Goal: Task Accomplishment & Management: Manage account settings

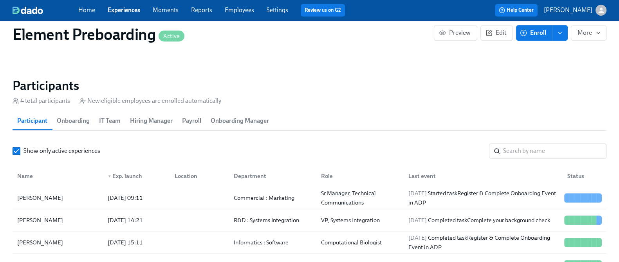
scroll to position [673, 0]
click at [133, 8] on link "Experiences" at bounding box center [124, 9] width 33 height 7
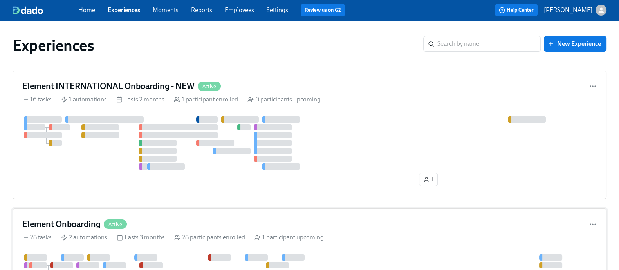
click at [166, 225] on div "Element Onboarding Active" at bounding box center [309, 224] width 574 height 12
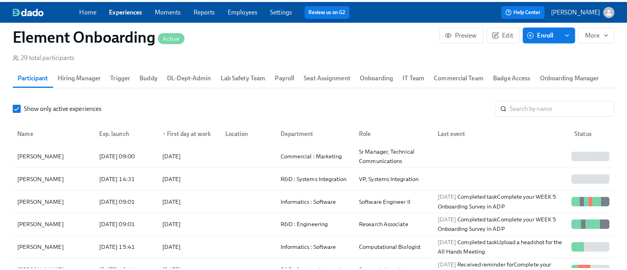
scroll to position [919, 0]
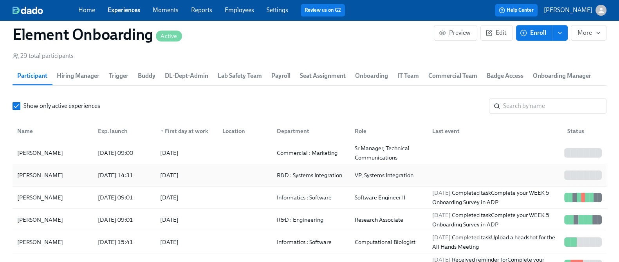
click at [63, 176] on div "[PERSON_NAME]" at bounding box center [53, 176] width 78 height 16
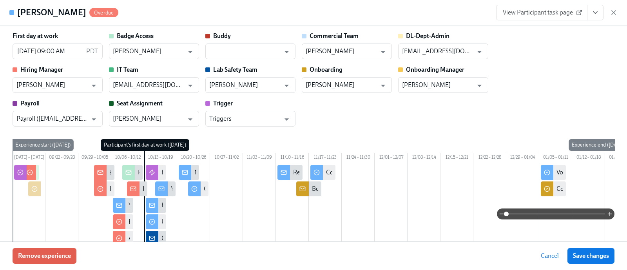
click at [548, 11] on span "View Participant task page" at bounding box center [541, 13] width 78 height 8
click at [76, 52] on input "[DATE] 09:00 AM" at bounding box center [48, 51] width 70 height 16
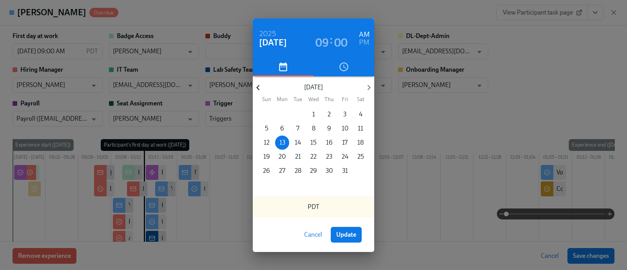
click at [260, 85] on icon "button" at bounding box center [258, 87] width 11 height 11
click at [282, 170] on p "29" at bounding box center [281, 170] width 7 height 9
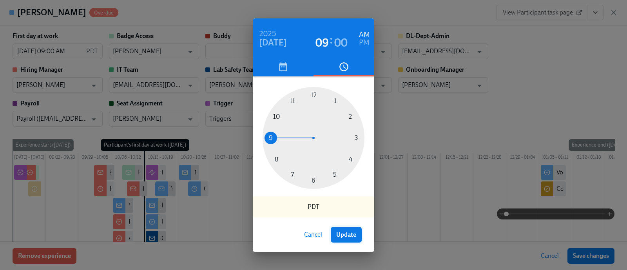
click at [339, 229] on button "Update" at bounding box center [345, 235] width 31 height 16
type input "[DATE] 09:00 AM"
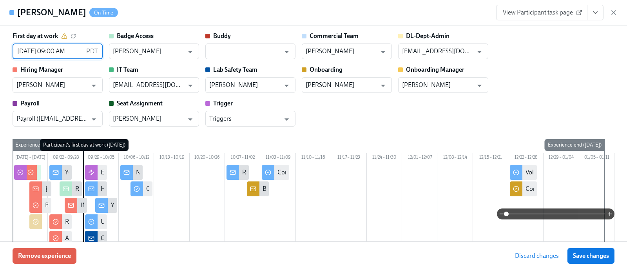
click at [584, 255] on span "Save changes" at bounding box center [590, 256] width 36 height 8
type input "[DATE] 09:00 AM"
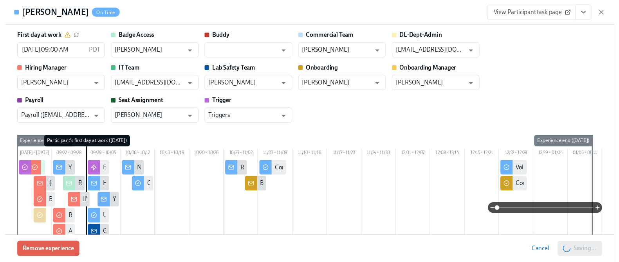
scroll to position [0, 12157]
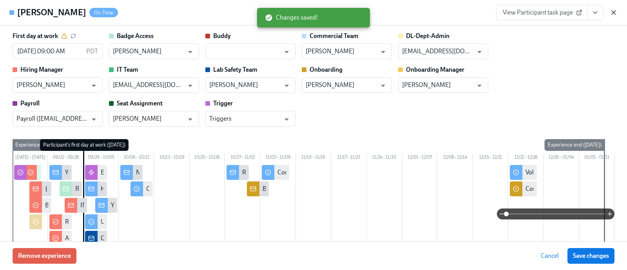
click at [612, 13] on icon "button" at bounding box center [613, 13] width 8 height 8
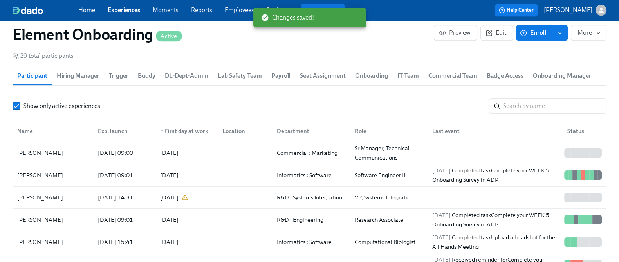
scroll to position [0, 12149]
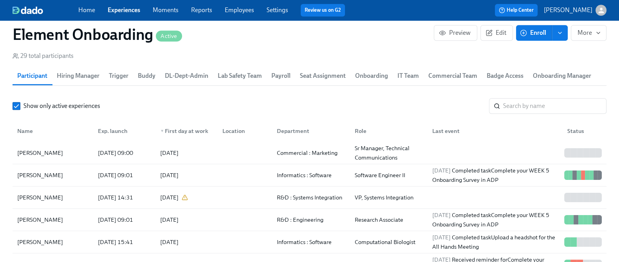
click at [124, 8] on link "Experiences" at bounding box center [124, 9] width 33 height 7
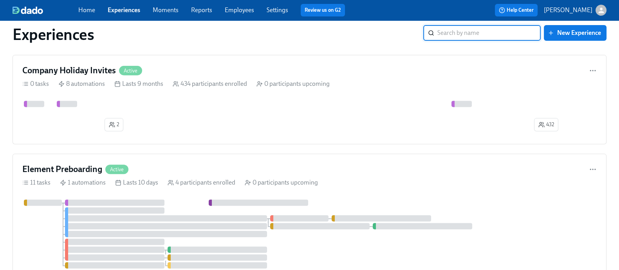
scroll to position [468, 0]
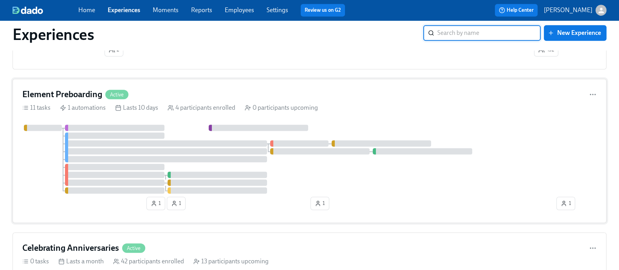
click at [215, 108] on div "4 participants enrolled" at bounding box center [202, 107] width 68 height 9
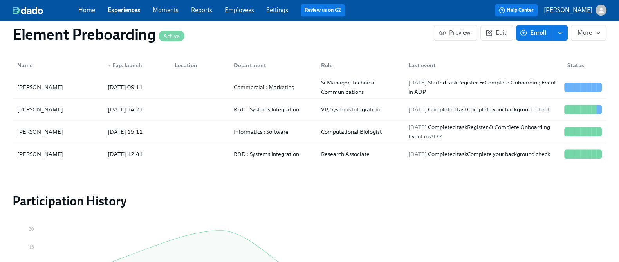
scroll to position [784, 0]
click at [76, 108] on div "[PERSON_NAME]" at bounding box center [57, 110] width 87 height 16
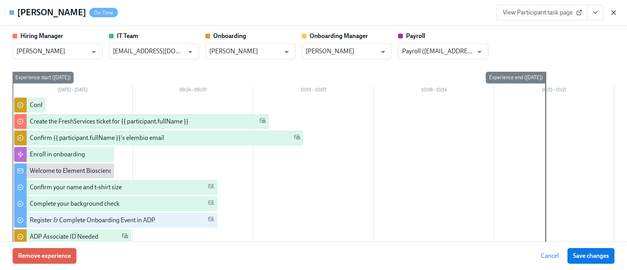
click at [614, 14] on icon "button" at bounding box center [613, 13] width 8 height 8
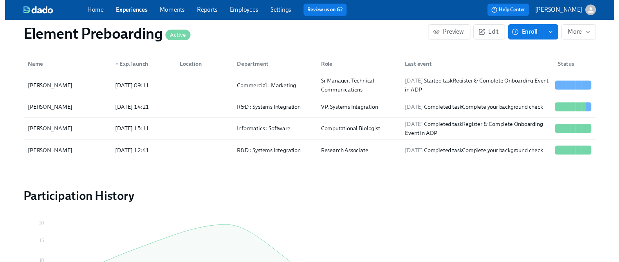
scroll to position [0, 23]
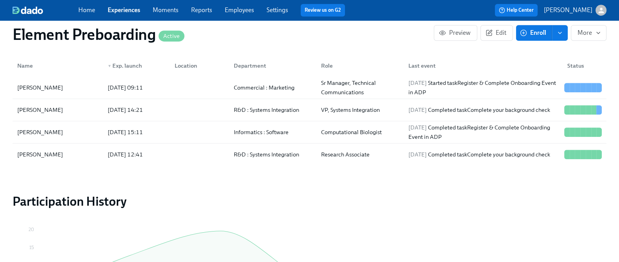
click at [131, 14] on span "Experiences" at bounding box center [124, 10] width 33 height 9
click at [128, 11] on link "Experiences" at bounding box center [124, 9] width 33 height 7
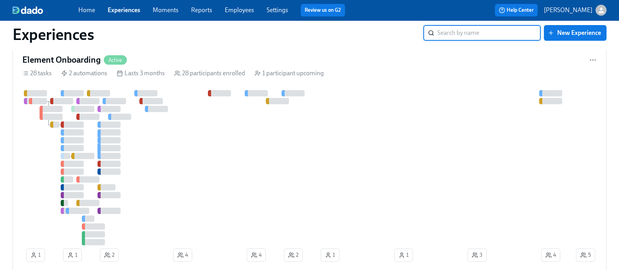
scroll to position [165, 0]
click at [249, 138] on div at bounding box center [298, 166] width 552 height 155
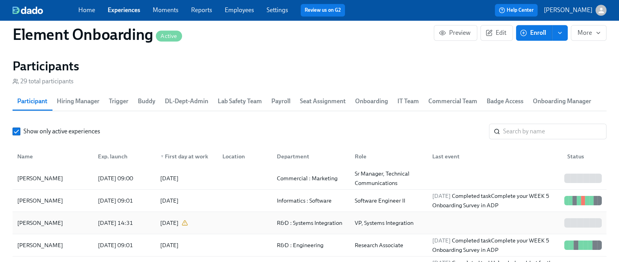
click at [77, 225] on div "[PERSON_NAME]" at bounding box center [53, 223] width 78 height 16
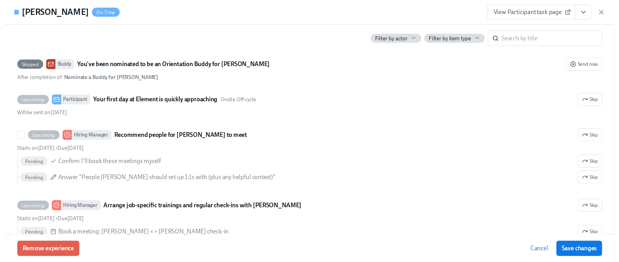
scroll to position [683, 0]
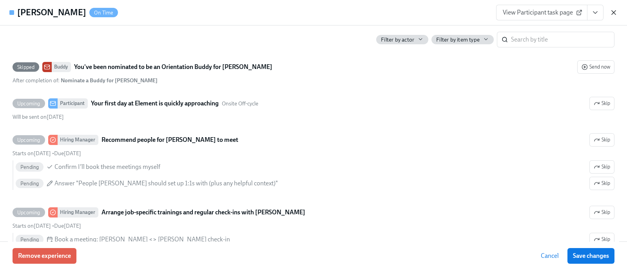
click at [614, 16] on icon "button" at bounding box center [613, 13] width 8 height 8
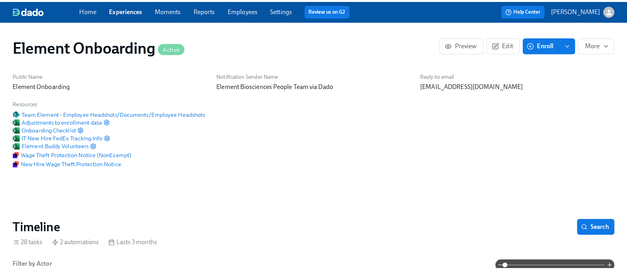
scroll to position [195, 0]
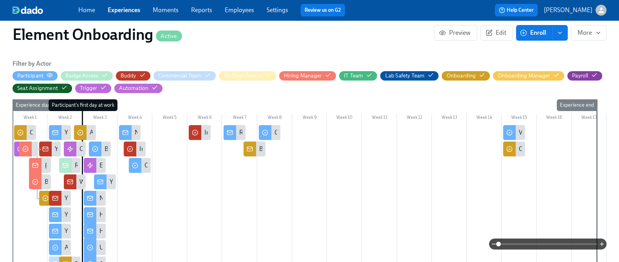
click at [53, 76] on icon "button" at bounding box center [50, 75] width 6 height 6
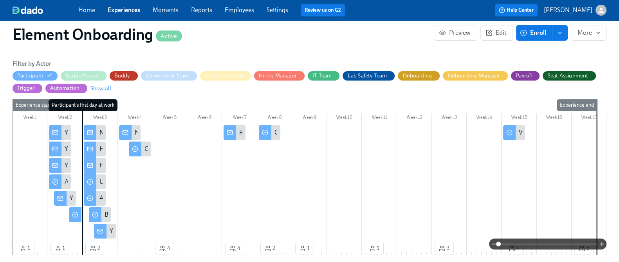
click at [518, 244] on span at bounding box center [547, 244] width 99 height 11
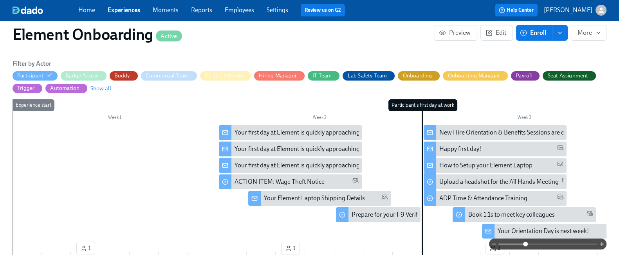
click at [255, 132] on div "Your first day at Element is quickly approaching" at bounding box center [297, 132] width 125 height 9
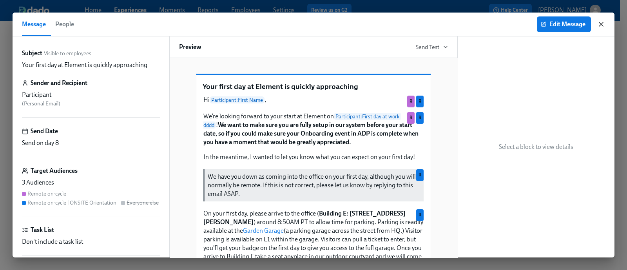
click at [598, 24] on icon "button" at bounding box center [601, 24] width 8 height 8
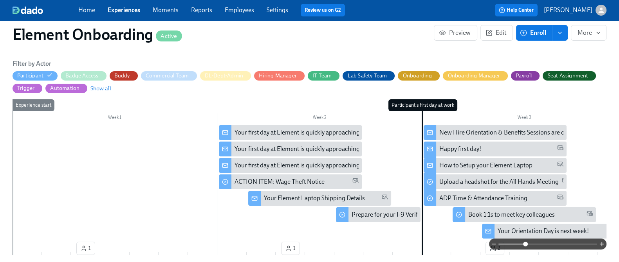
click at [260, 148] on div "Your first day at Element is quickly approaching" at bounding box center [297, 149] width 125 height 9
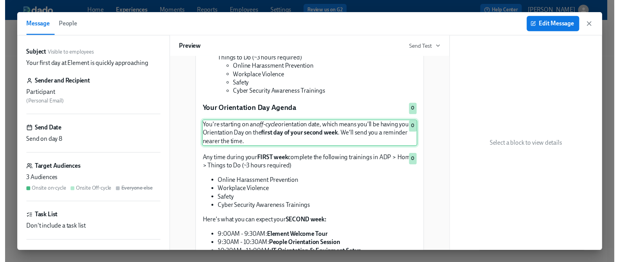
scroll to position [383, 0]
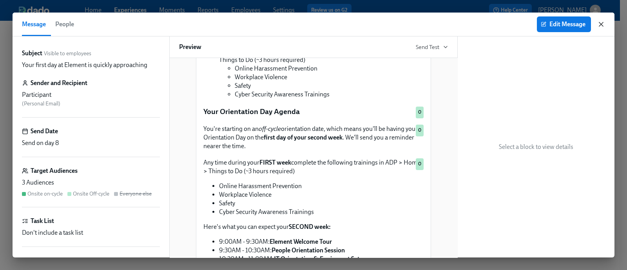
click at [601, 25] on icon "button" at bounding box center [601, 24] width 8 height 8
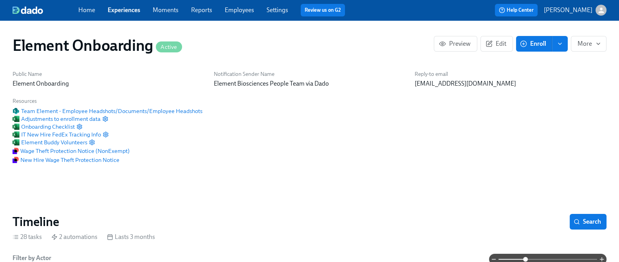
scroll to position [0, 12157]
click at [85, 117] on span "Adjustments to enrollment data" at bounding box center [57, 119] width 88 height 8
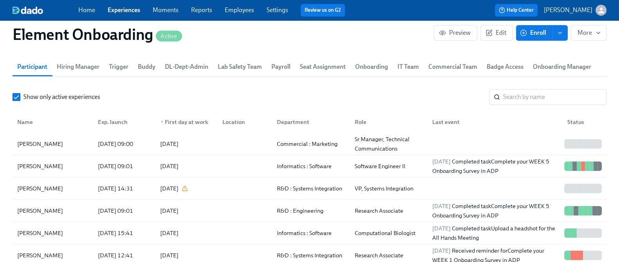
scroll to position [30, 0]
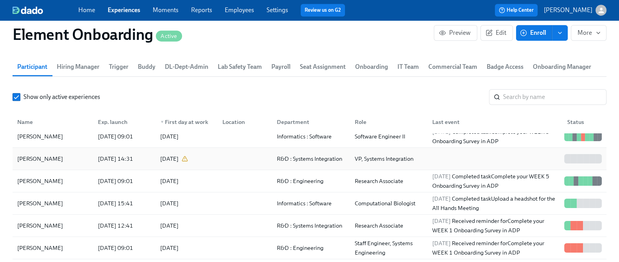
click at [79, 155] on div "[PERSON_NAME]" at bounding box center [53, 159] width 78 height 16
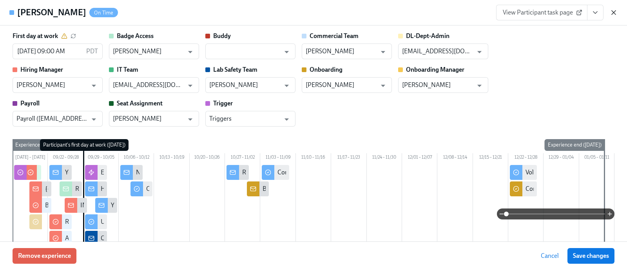
click at [615, 14] on icon "button" at bounding box center [613, 13] width 4 height 4
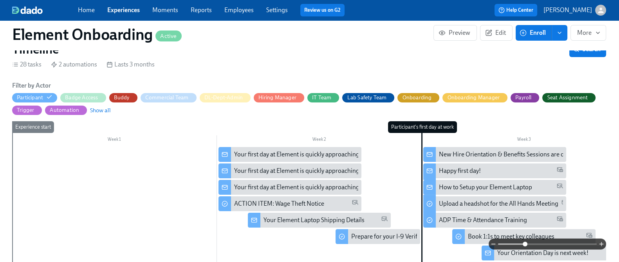
scroll to position [172, 0]
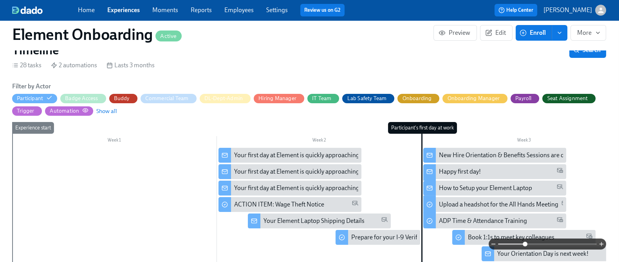
click at [88, 108] on icon "button" at bounding box center [85, 110] width 6 height 6
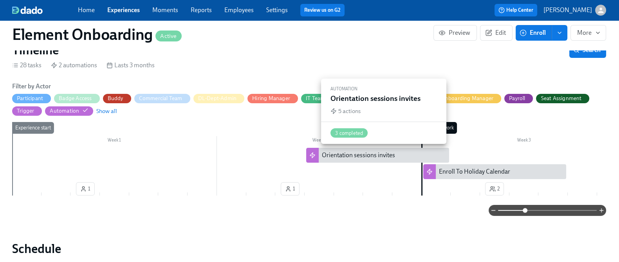
click at [421, 155] on div "Orientation sessions invites" at bounding box center [384, 155] width 124 height 9
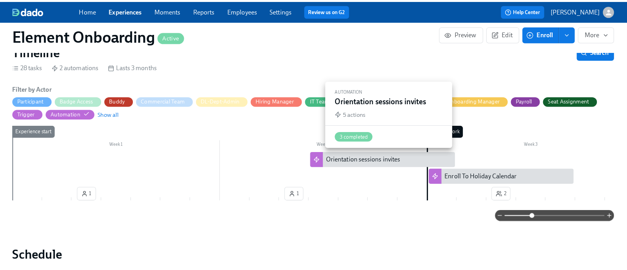
scroll to position [172, 0]
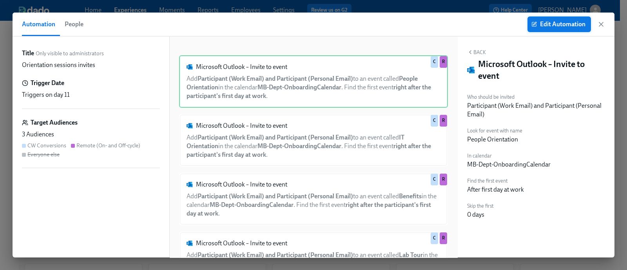
click at [572, 26] on span "Edit Automation" at bounding box center [559, 24] width 52 height 8
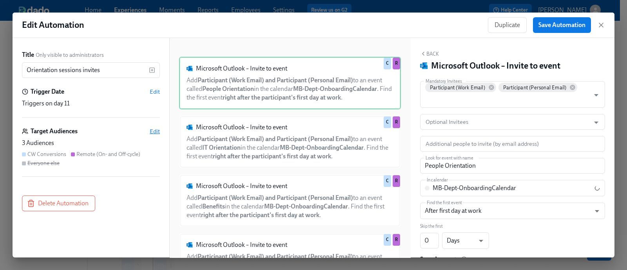
click at [155, 132] on span "Edit" at bounding box center [155, 131] width 10 height 8
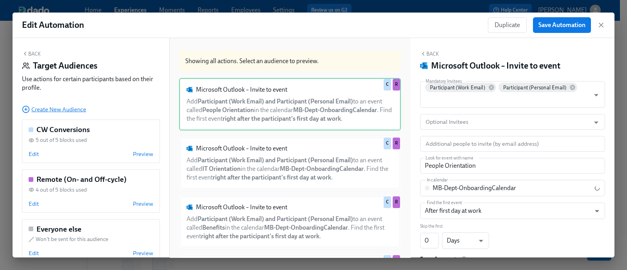
click at [53, 108] on span "Create New Audience" at bounding box center [54, 109] width 64 height 8
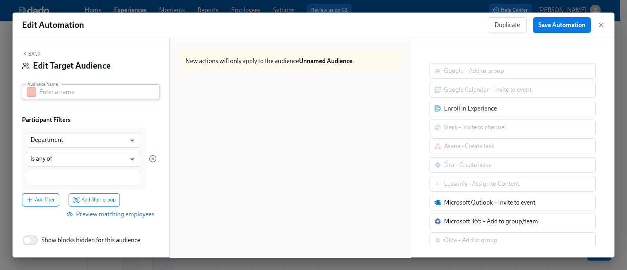
click at [29, 96] on button "button" at bounding box center [31, 91] width 9 height 9
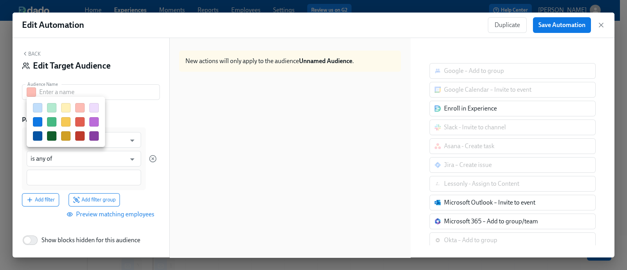
click at [51, 107] on button "button" at bounding box center [51, 107] width 9 height 9
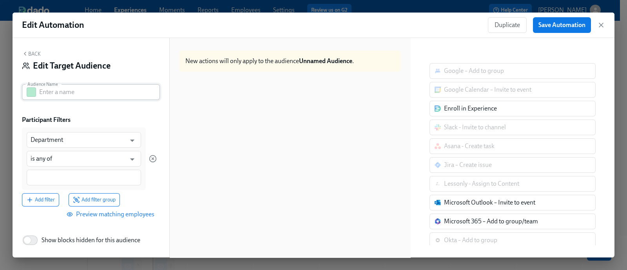
click at [67, 94] on input "text" at bounding box center [99, 92] width 121 height 16
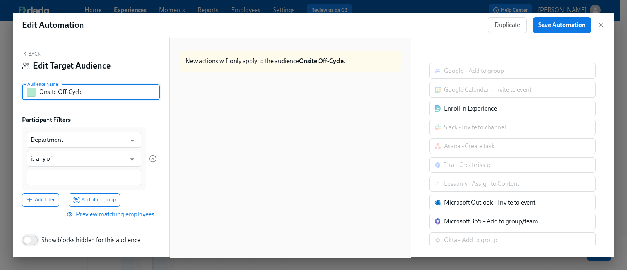
type input "Onsite Off-Cycle"
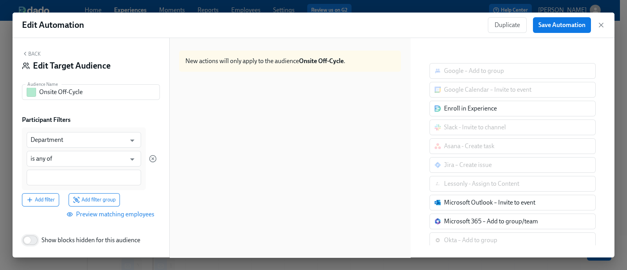
click at [26, 242] on input "Show blocks hidden for this audience" at bounding box center [28, 239] width 52 height 17
checkbox input "true"
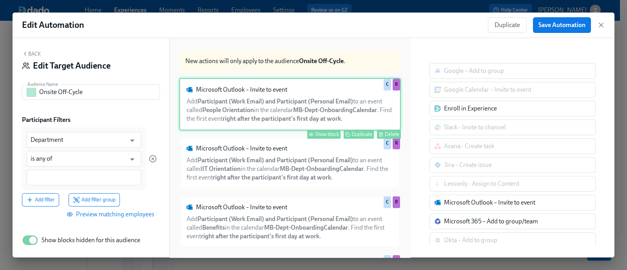
click at [322, 137] on div "Show block" at bounding box center [327, 134] width 24 height 6
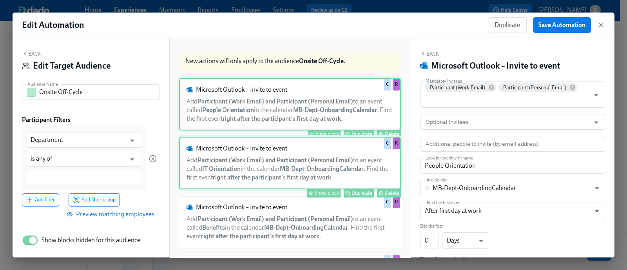
click at [316, 197] on button "Show block" at bounding box center [323, 192] width 33 height 9
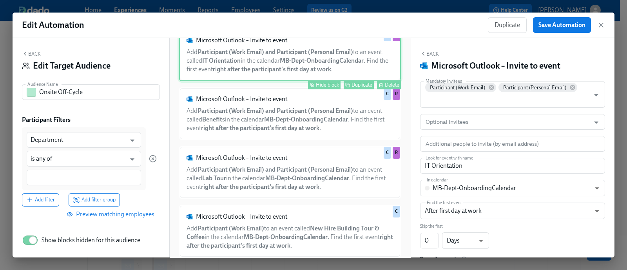
scroll to position [110, 0]
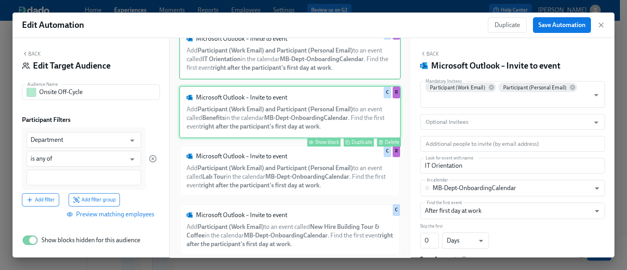
click at [323, 145] on div "Show block" at bounding box center [327, 142] width 24 height 6
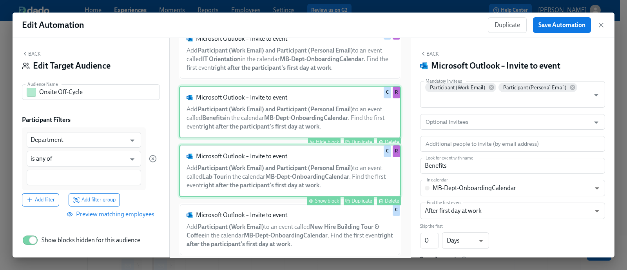
click at [315, 204] on div "Show block" at bounding box center [327, 201] width 24 height 6
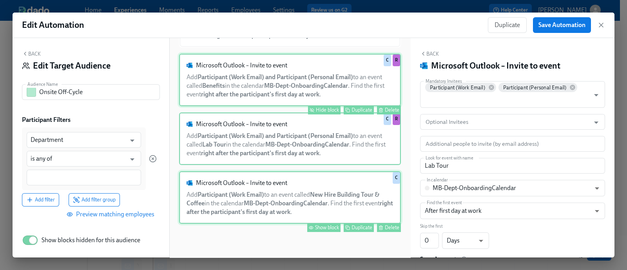
click at [316, 228] on div "Show block" at bounding box center [327, 227] width 24 height 6
type input "New Hire Building Tour & Coffee"
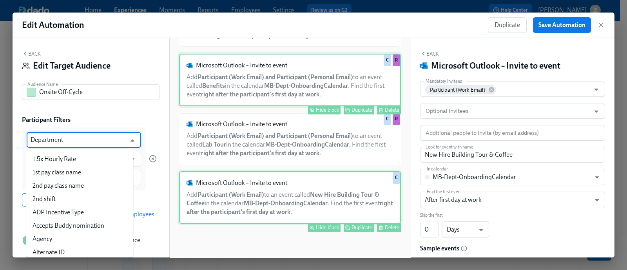
scroll to position [131, 0]
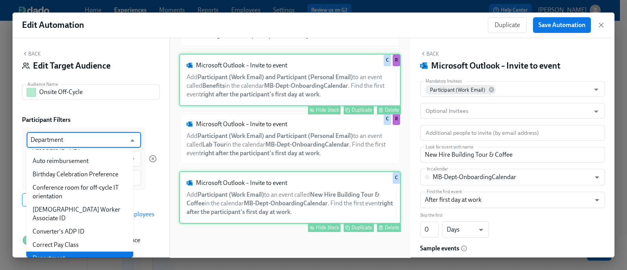
click at [66, 141] on input "Department" at bounding box center [78, 140] width 95 height 16
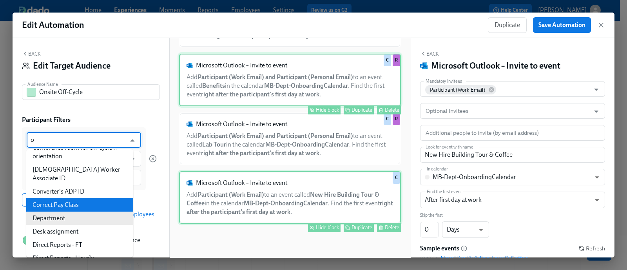
scroll to position [0, 0]
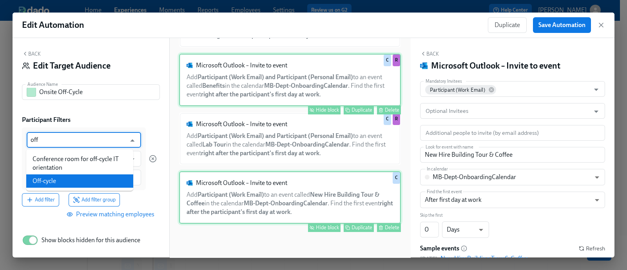
click at [63, 181] on li "Off-cycle" at bounding box center [79, 180] width 107 height 13
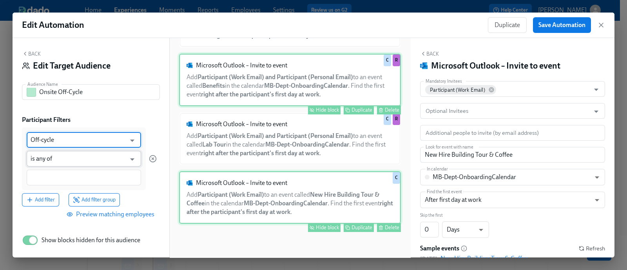
type input "Off-cycle"
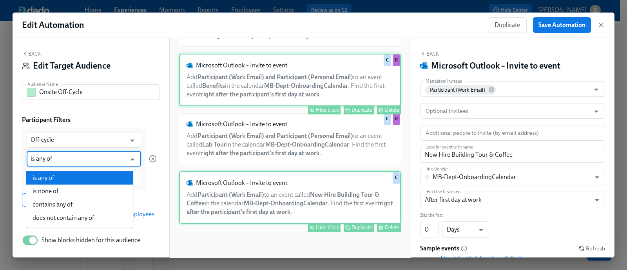
click at [73, 179] on li "is any of" at bounding box center [79, 177] width 107 height 13
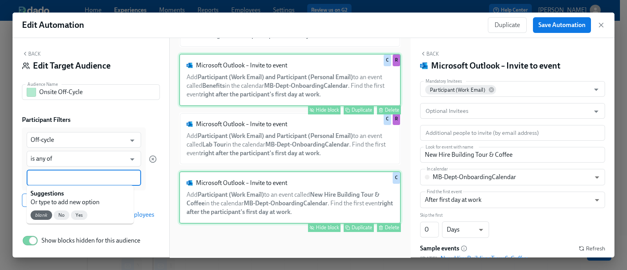
click at [73, 179] on input at bounding box center [84, 177] width 107 height 8
click at [76, 212] on span "Yes" at bounding box center [79, 215] width 16 height 6
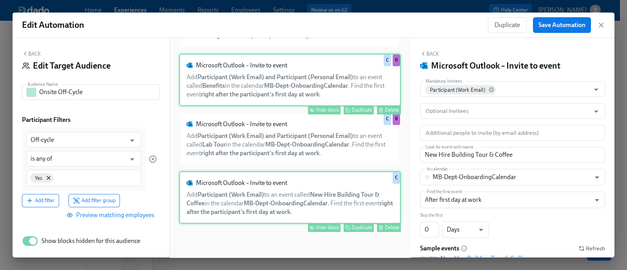
scroll to position [29, 0]
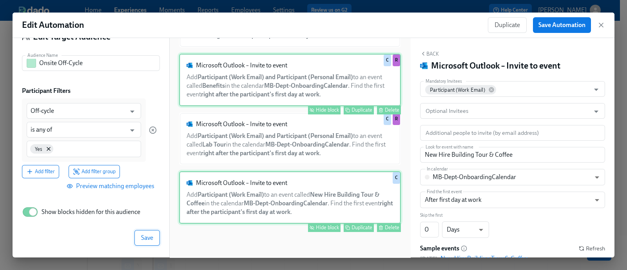
click at [137, 242] on button "Save" at bounding box center [146, 238] width 25 height 16
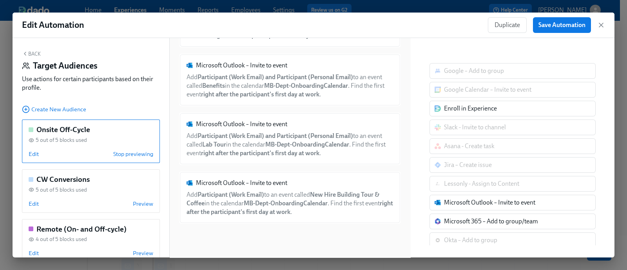
scroll to position [66, 0]
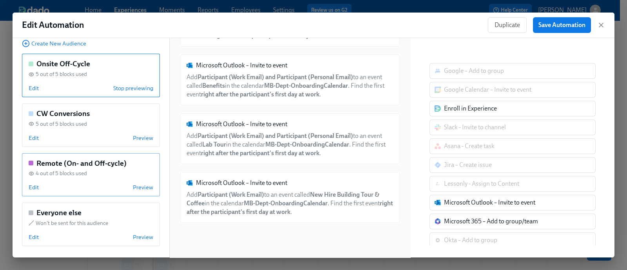
click at [106, 171] on div "4 out of 5 blocks used" at bounding box center [91, 173] width 125 height 7
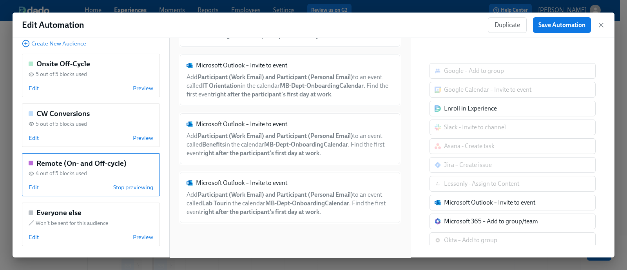
click at [36, 182] on div "Remote (On- and Off-cycle) 4 out of 5 blocks used Edit Stop previewing" at bounding box center [91, 174] width 138 height 43
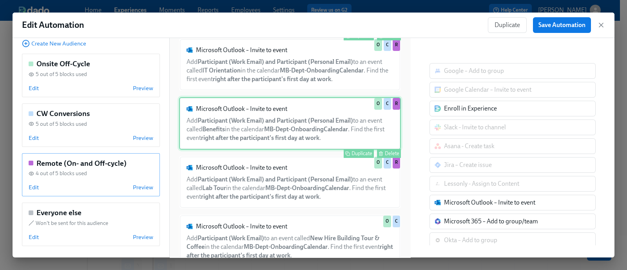
scroll to position [156, 0]
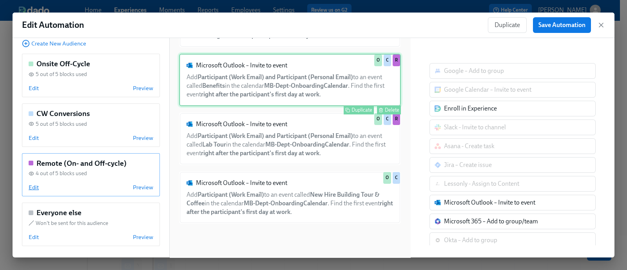
click at [29, 188] on span "Edit" at bounding box center [34, 187] width 10 height 8
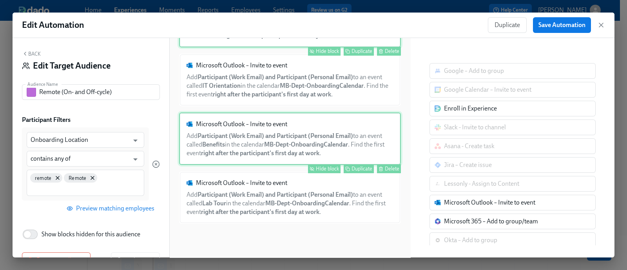
click at [36, 54] on button "Back" at bounding box center [31, 54] width 19 height 6
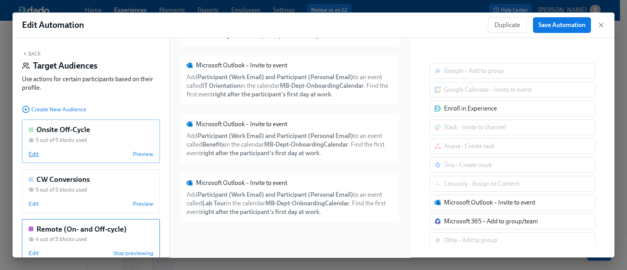
click at [33, 151] on span "Edit" at bounding box center [34, 154] width 10 height 8
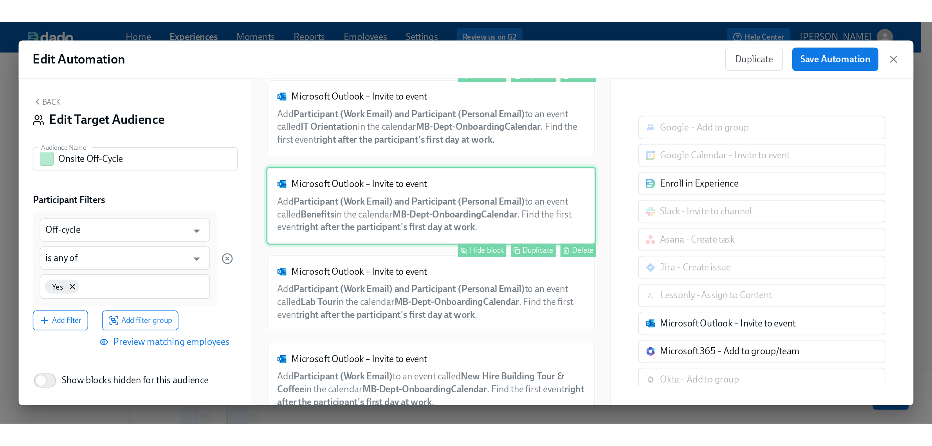
scroll to position [156, 0]
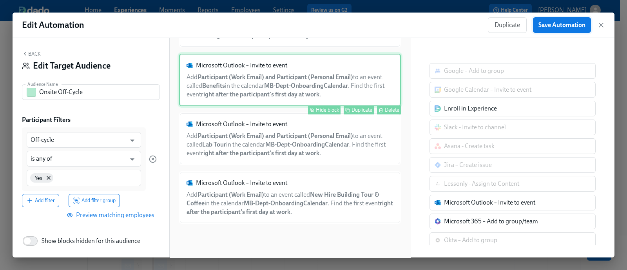
click at [552, 28] on span "Save Automation" at bounding box center [561, 25] width 47 height 8
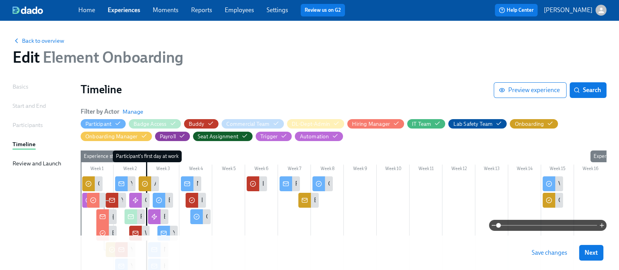
click at [551, 255] on span "Save changes" at bounding box center [550, 253] width 36 height 8
click at [340, 35] on div "Back to overview Edit Element Onboarding" at bounding box center [309, 51] width 607 height 43
click at [132, 10] on link "Experiences" at bounding box center [124, 9] width 33 height 7
